Goal: Information Seeking & Learning: Learn about a topic

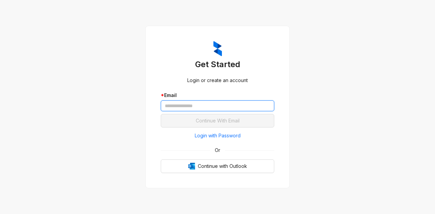
click at [176, 104] on input "text" at bounding box center [217, 105] width 113 height 11
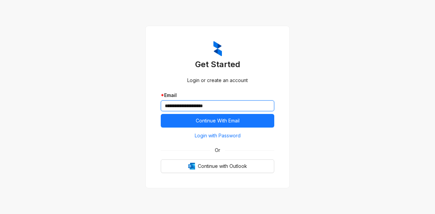
type input "**********"
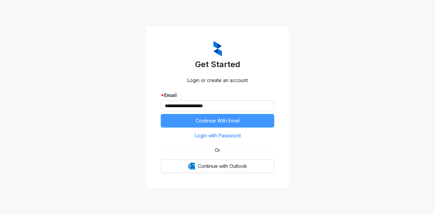
click at [208, 117] on span "Continue With Email" at bounding box center [218, 120] width 44 height 7
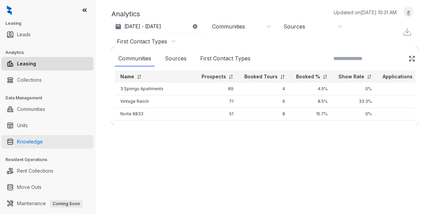
click at [26, 140] on link "Knowledge" at bounding box center [30, 142] width 26 height 14
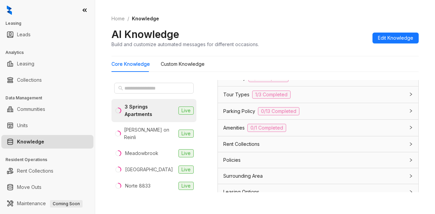
scroll to position [589, 0]
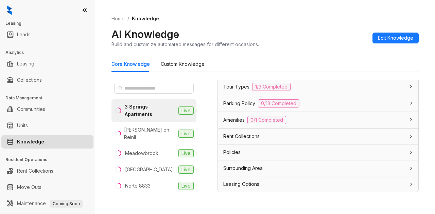
drag, startPoint x: 190, startPoint y: 87, endPoint x: 191, endPoint y: 90, distance: 3.5
click at [191, 90] on div "3 Springs Apartments Live [PERSON_NAME] on Reinli [GEOGRAPHIC_DATA] Live [GEOGR…" at bounding box center [153, 136] width 85 height 112
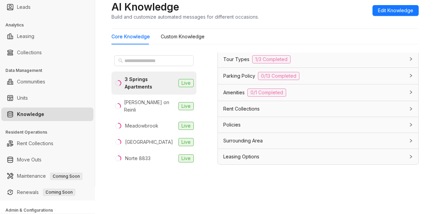
scroll to position [0, 0]
